Goal: Navigation & Orientation: Go to known website

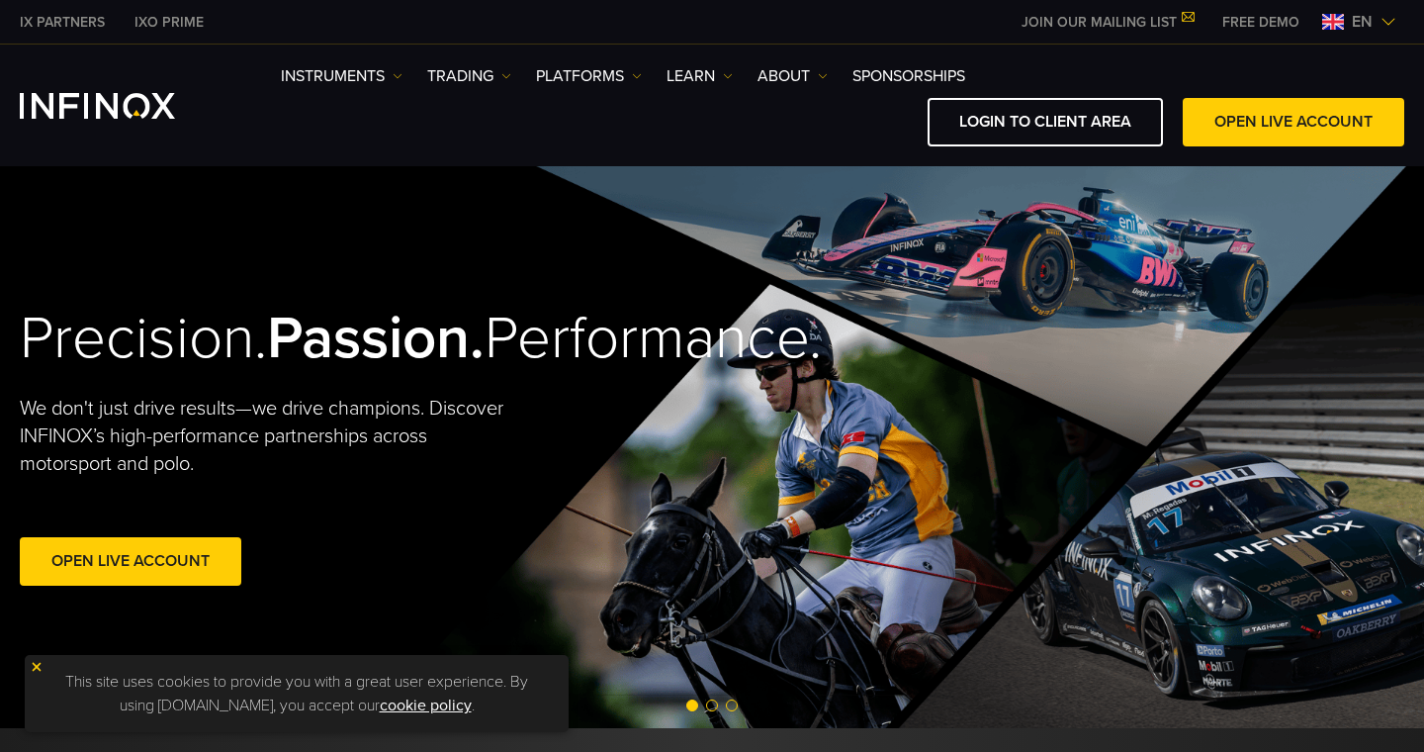
click at [1344, 24] on span "en" at bounding box center [1362, 22] width 37 height 24
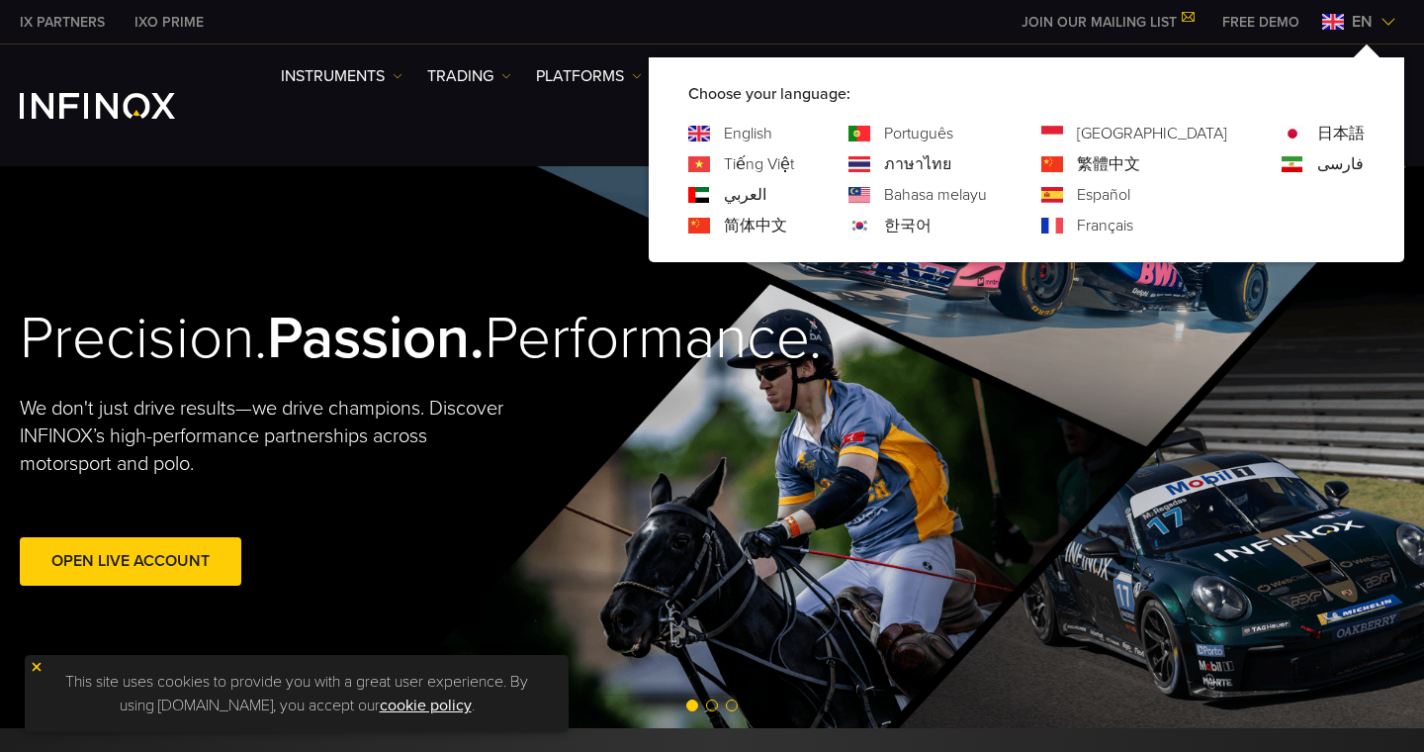
click at [1130, 194] on link "Español" at bounding box center [1103, 195] width 53 height 24
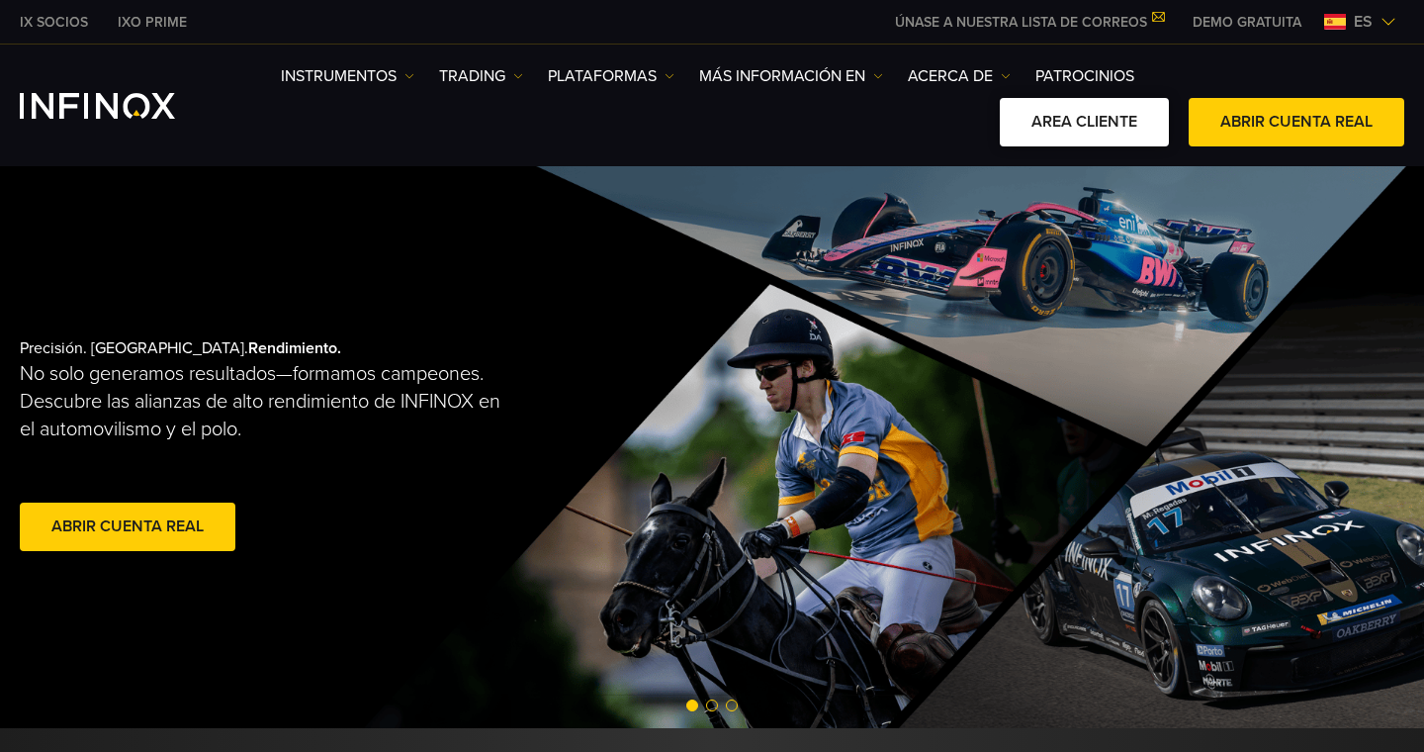
click at [1060, 113] on link "AREA CLIENTE" at bounding box center [1084, 122] width 169 height 48
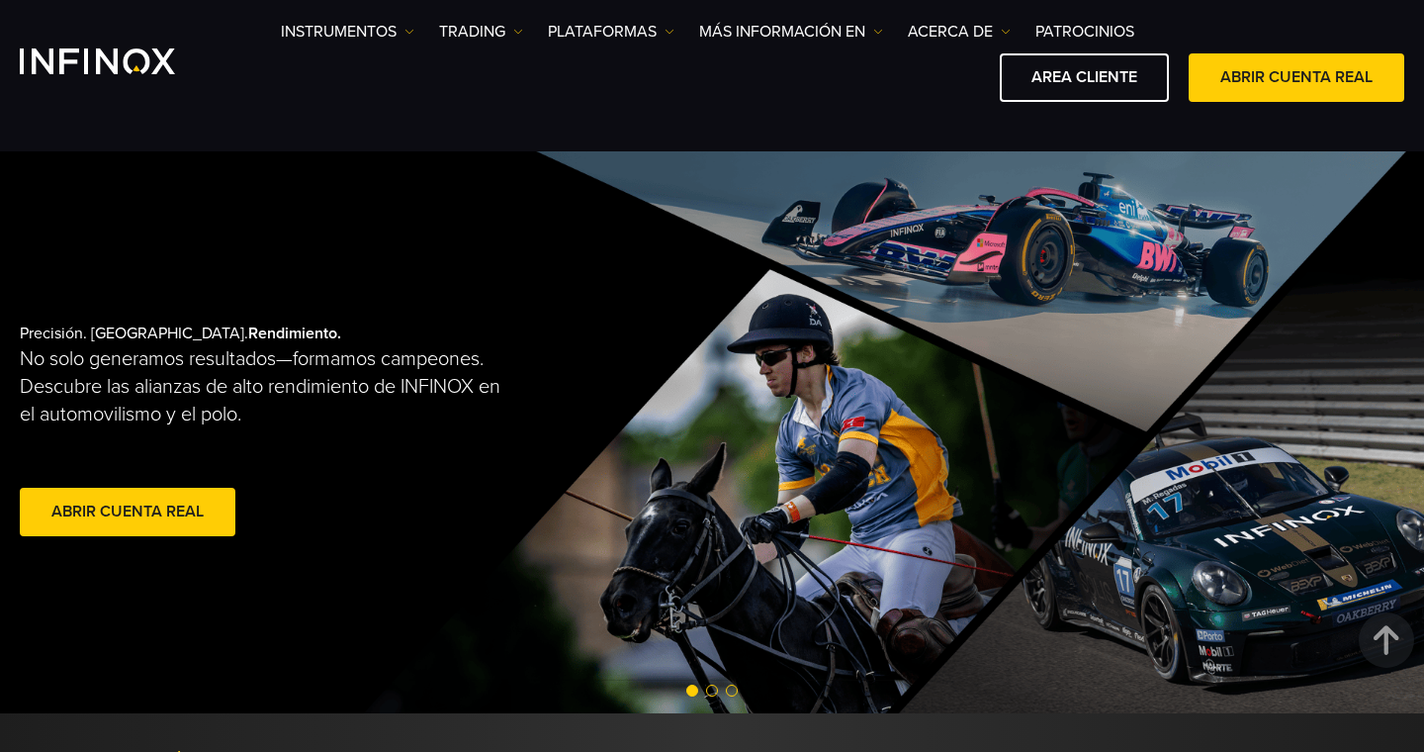
scroll to position [798, 0]
